Goal: Complete application form

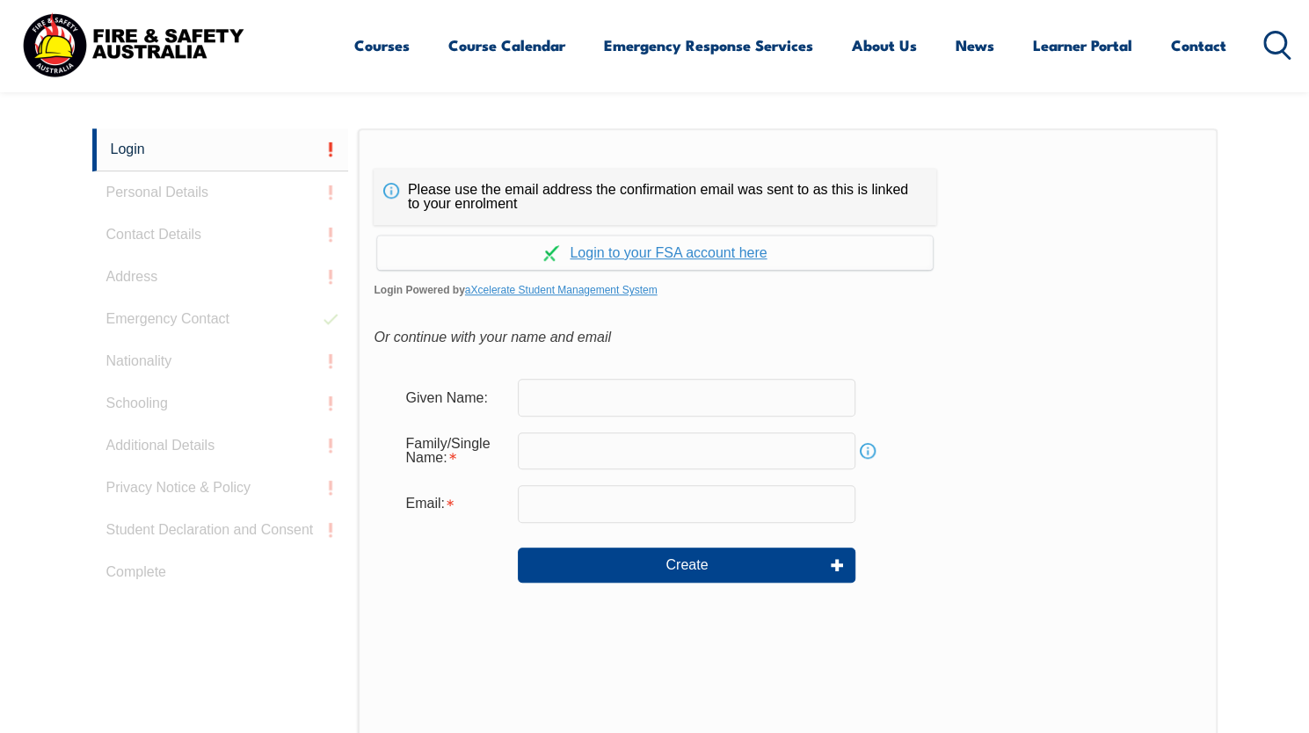
scroll to position [469, 0]
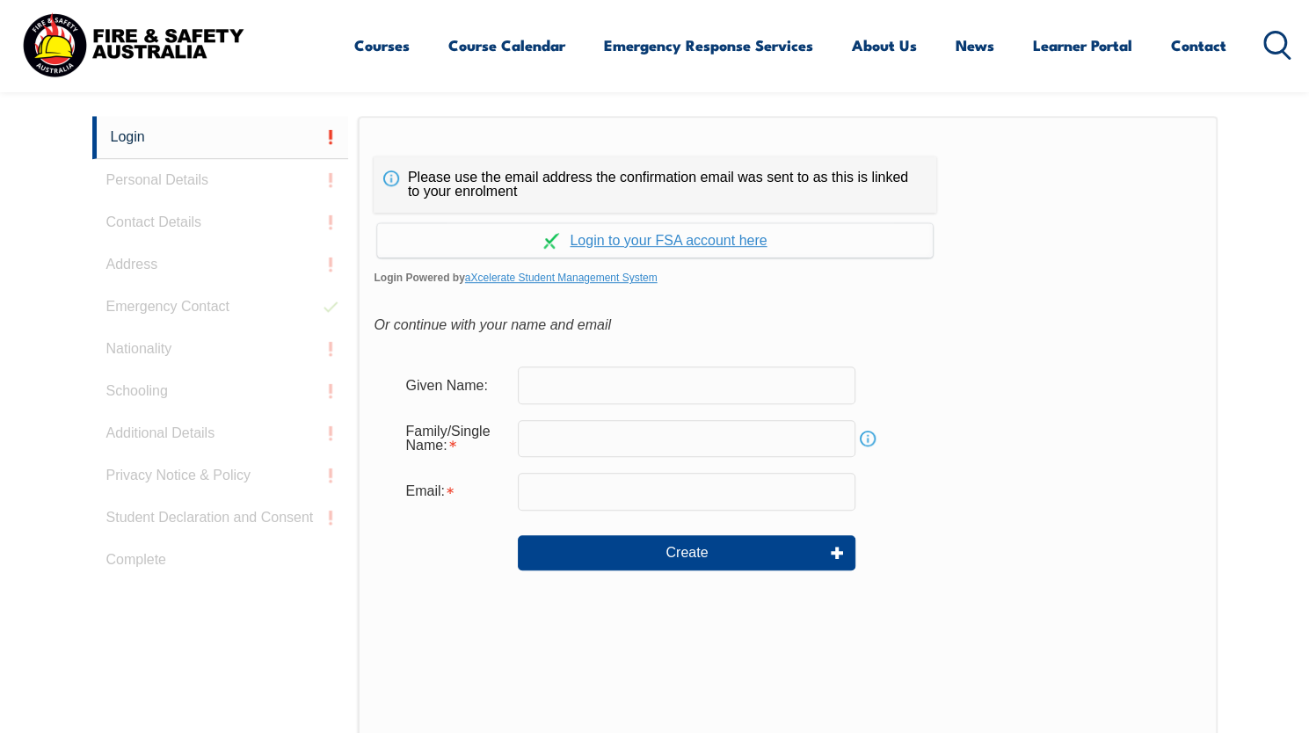
click at [554, 412] on form "Given Name: Family/Single Name: Info Email: Create" at bounding box center [787, 481] width 827 height 264
click at [558, 389] on input "text" at bounding box center [687, 385] width 338 height 37
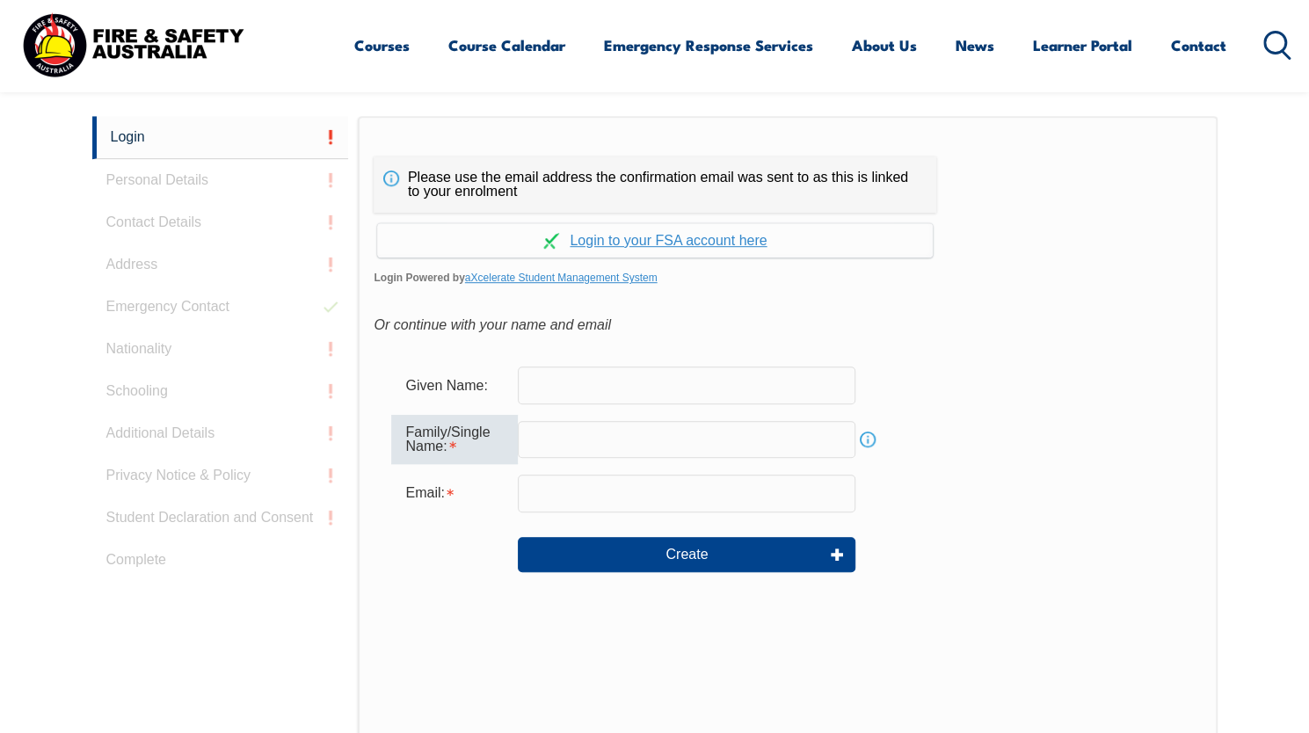
click at [554, 447] on input "text" at bounding box center [687, 439] width 338 height 37
click at [569, 393] on input "text" at bounding box center [687, 385] width 338 height 37
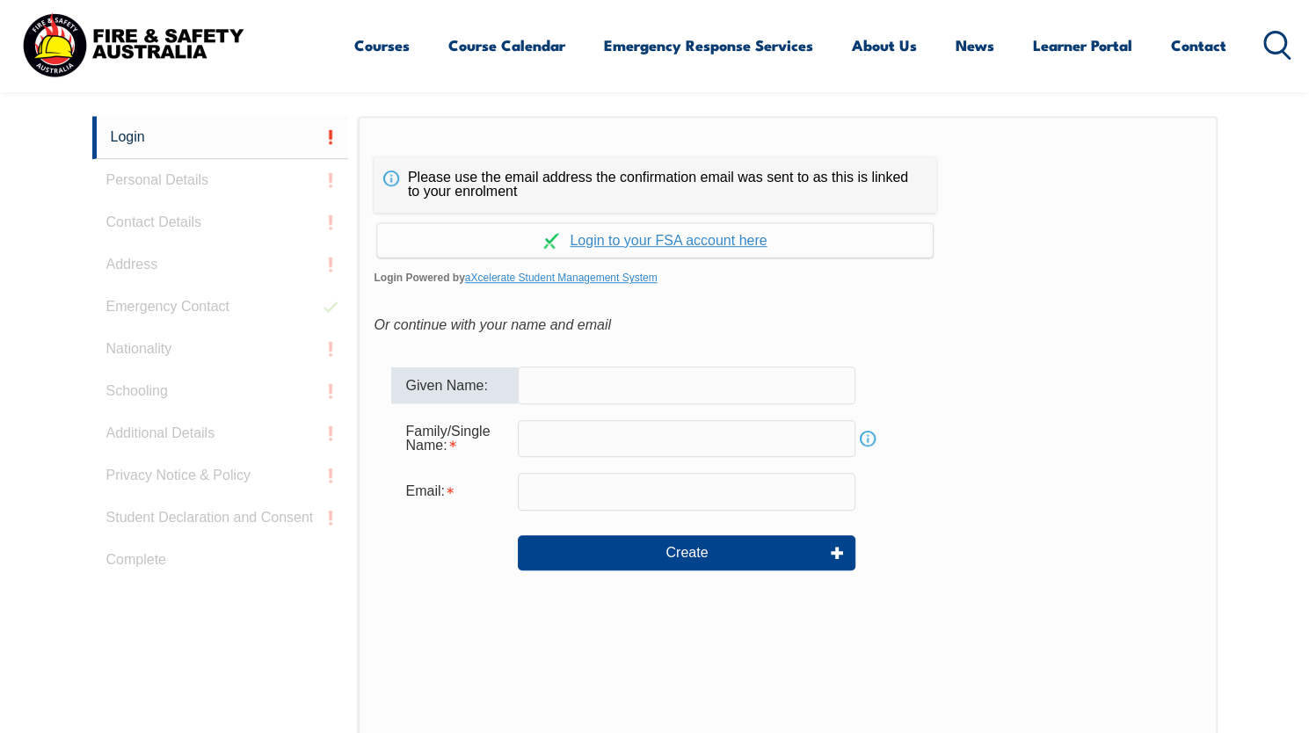
type input "[PERSON_NAME]"
type input "Eather"
click at [607, 498] on input "email" at bounding box center [687, 491] width 338 height 37
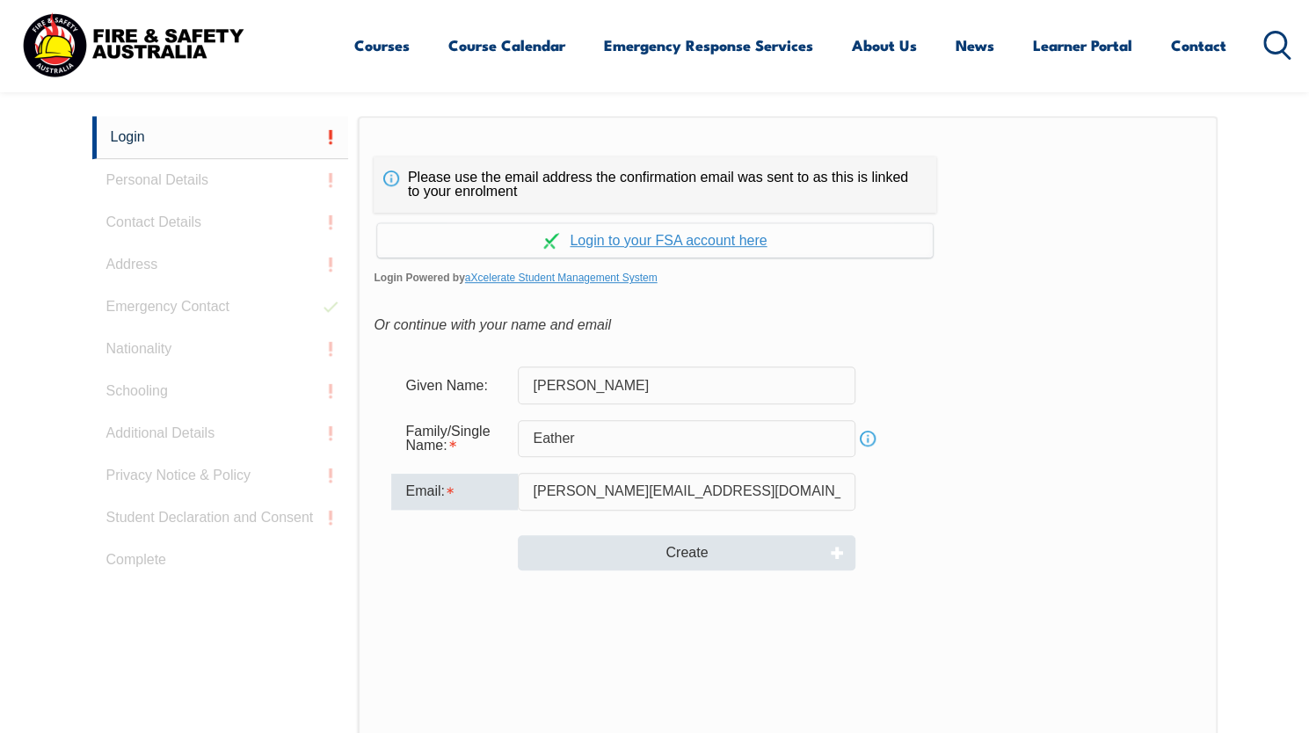
type input "[PERSON_NAME][EMAIL_ADDRESS][DOMAIN_NAME]"
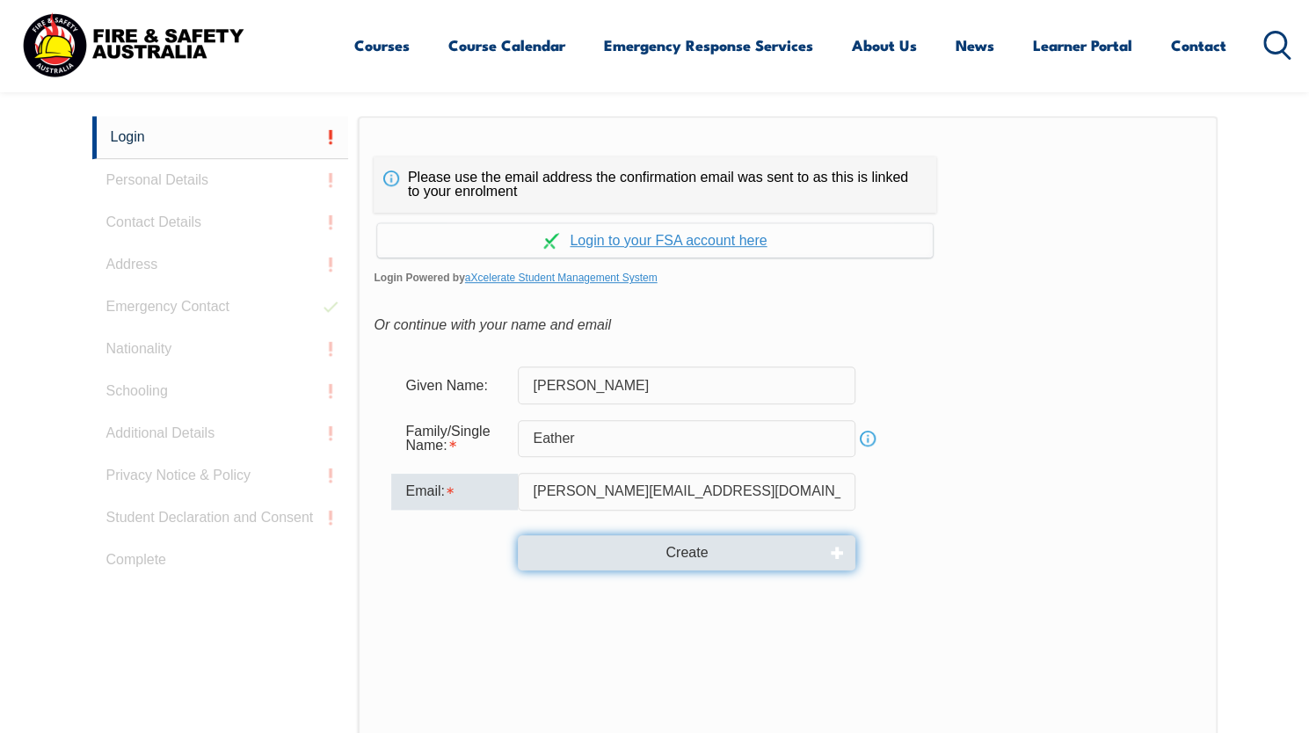
click at [661, 547] on button "Create" at bounding box center [687, 552] width 338 height 35
